Goal: Use online tool/utility: Utilize a website feature to perform a specific function

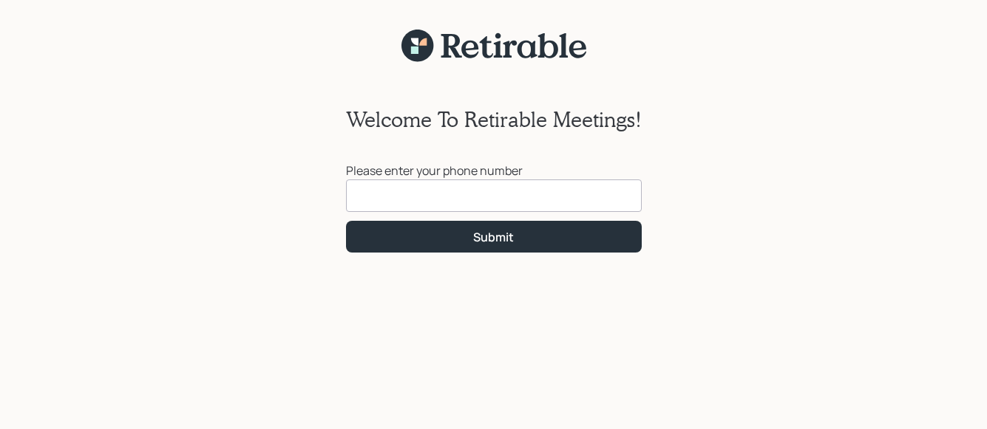
click at [605, 382] on div "Welcome To Retirable Meetings! Please enter your phone number Submit" at bounding box center [493, 255] width 987 height 385
click at [403, 197] on input at bounding box center [494, 196] width 296 height 33
type input "[PHONE_NUMBER]"
click button "Submit" at bounding box center [494, 237] width 296 height 32
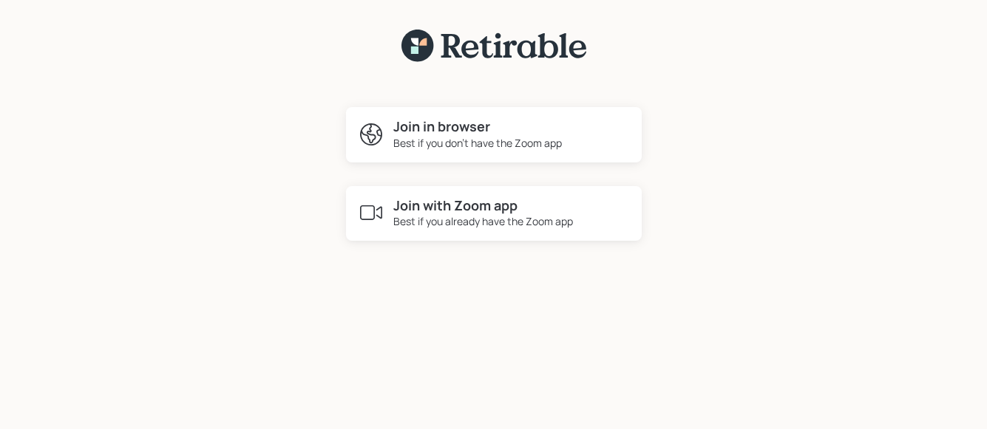
click at [417, 220] on div "Best if you already have the Zoom app" at bounding box center [483, 222] width 180 height 16
